Goal: Task Accomplishment & Management: Use online tool/utility

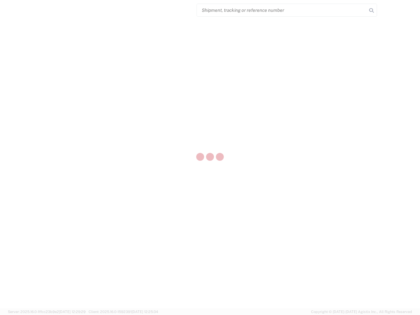
select select "US"
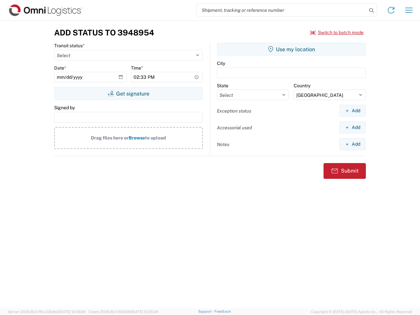
click at [282, 10] on input "search" at bounding box center [282, 10] width 170 height 12
click at [372, 11] on icon at bounding box center [371, 10] width 9 height 9
click at [391, 10] on icon at bounding box center [391, 10] width 11 height 11
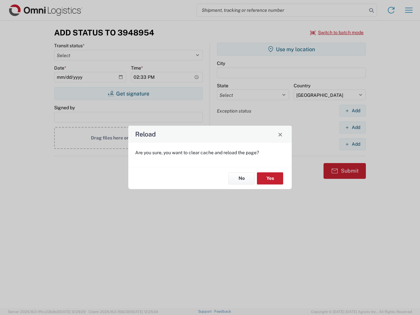
click at [337, 33] on div "Reload Are you sure, you want to clear cache and reload the page? No Yes" at bounding box center [210, 157] width 420 height 315
click at [128, 94] on div "Reload Are you sure, you want to clear cache and reload the page? No Yes" at bounding box center [210, 157] width 420 height 315
click at [292, 49] on div "Reload Are you sure, you want to clear cache and reload the page? No Yes" at bounding box center [210, 157] width 420 height 315
click at [353, 111] on div "Reload Are you sure, you want to clear cache and reload the page? No Yes" at bounding box center [210, 157] width 420 height 315
click at [353, 127] on div "Reload Are you sure, you want to clear cache and reload the page? No Yes" at bounding box center [210, 157] width 420 height 315
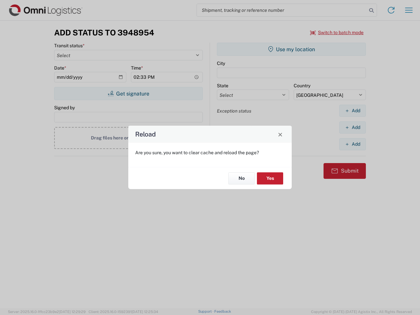
click at [353, 144] on div "Reload Are you sure, you want to clear cache and reload the page? No Yes" at bounding box center [210, 157] width 420 height 315
